Goal: Task Accomplishment & Management: Use online tool/utility

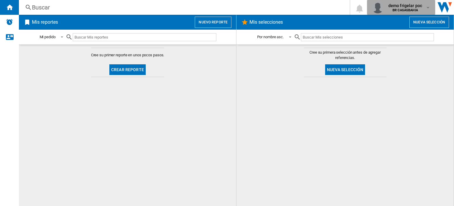
click at [412, 10] on b "BR CASASBAHIA" at bounding box center [405, 10] width 25 height 4
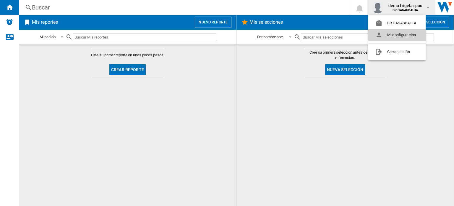
click at [399, 35] on button "Mi configuración" at bounding box center [397, 35] width 57 height 12
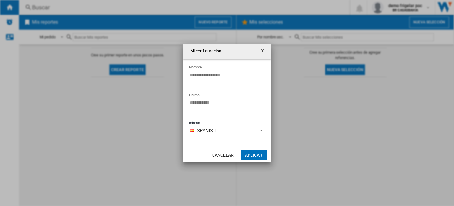
click at [232, 127] on span "Spanish" at bounding box center [226, 130] width 58 height 7
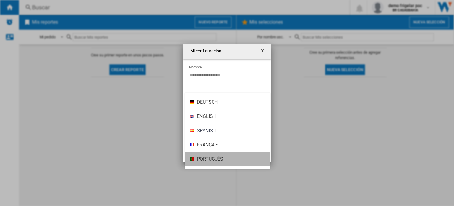
click at [214, 161] on span "Português" at bounding box center [210, 159] width 26 height 7
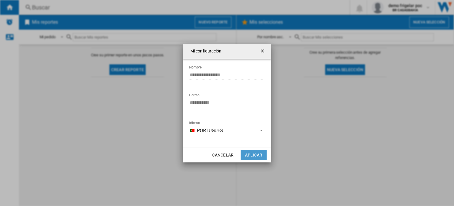
click at [251, 152] on button "Aplicar" at bounding box center [254, 154] width 26 height 11
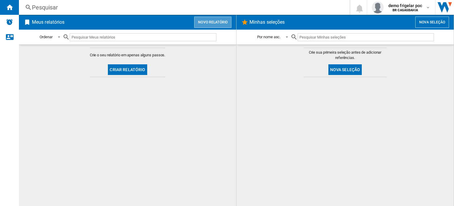
click at [217, 25] on button "Novo relatório" at bounding box center [212, 22] width 37 height 11
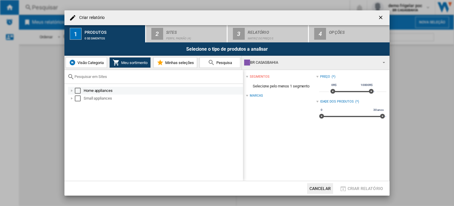
click at [72, 91] on div at bounding box center [72, 91] width 6 height 6
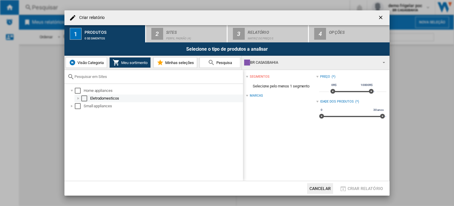
click at [79, 98] on div at bounding box center [78, 98] width 6 height 6
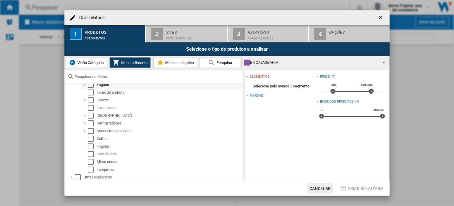
scroll to position [52, 0]
click at [71, 176] on div at bounding box center [72, 177] width 6 height 6
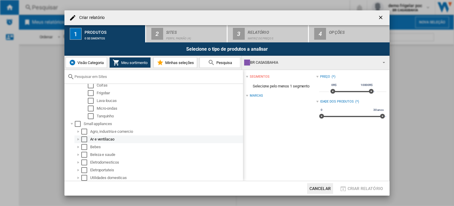
click at [79, 140] on div at bounding box center [78, 139] width 6 height 6
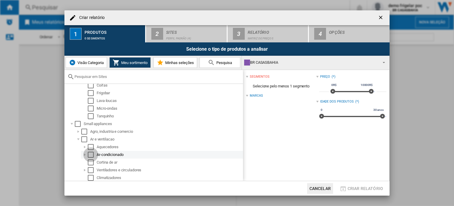
click at [91, 155] on div "Select" at bounding box center [91, 154] width 6 height 6
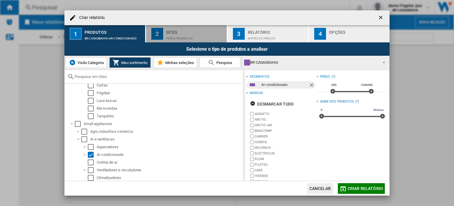
click at [198, 36] on div "Perfil padrão (4)" at bounding box center [195, 37] width 58 height 6
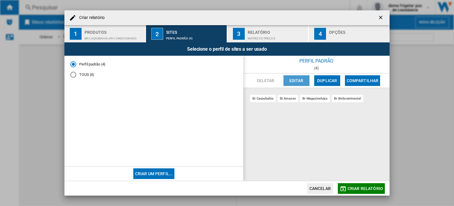
click at [302, 81] on button "Editar" at bounding box center [297, 80] width 26 height 11
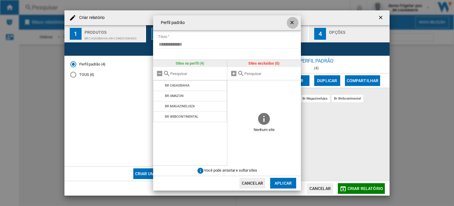
click at [293, 25] on ng-md-icon "getI18NText('BUTTONS.CLOSE_DIALOG')" at bounding box center [292, 23] width 7 height 7
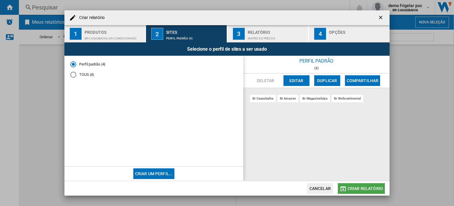
click at [366, 189] on span "Criar relatório" at bounding box center [365, 188] width 35 height 5
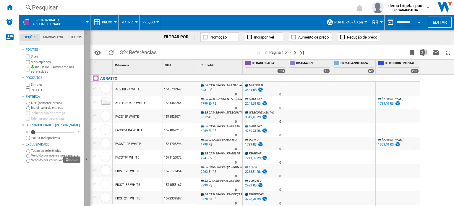
click at [88, 158] on ng-md-icon "Ocultar" at bounding box center [87, 159] width 7 height 7
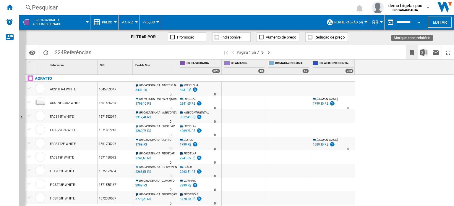
click at [412, 51] on ng-md-icon "Marque esse relatório" at bounding box center [411, 52] width 7 height 7
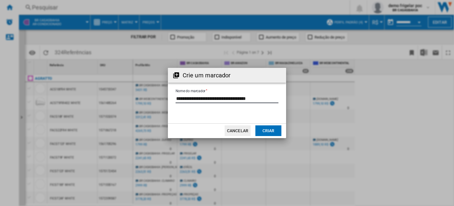
click at [213, 98] on input "Nome do marcador" at bounding box center [227, 98] width 103 height 9
type input "**********"
click at [266, 133] on button "Criar" at bounding box center [269, 130] width 26 height 11
